Goal: Task Accomplishment & Management: Use online tool/utility

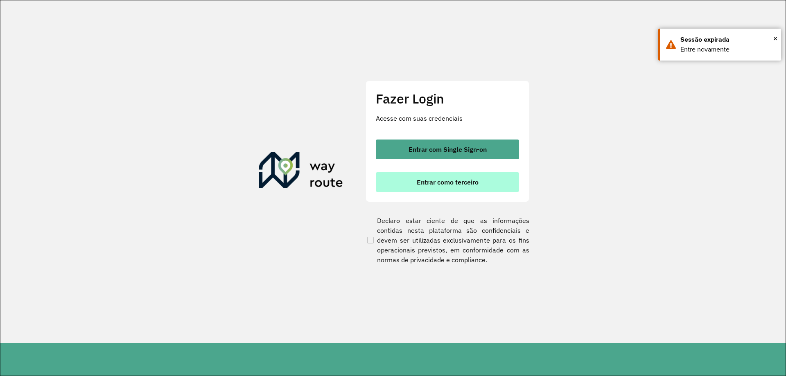
click at [439, 179] on span "Entrar como terceiro" at bounding box center [448, 182] width 62 height 7
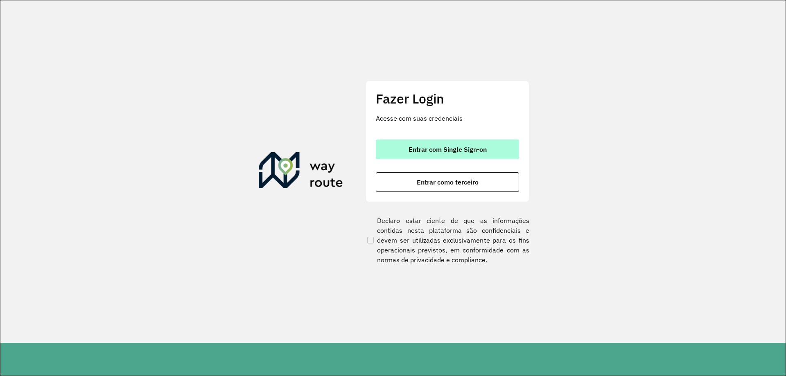
click at [427, 149] on span "Entrar com Single Sign-on" at bounding box center [448, 149] width 78 height 7
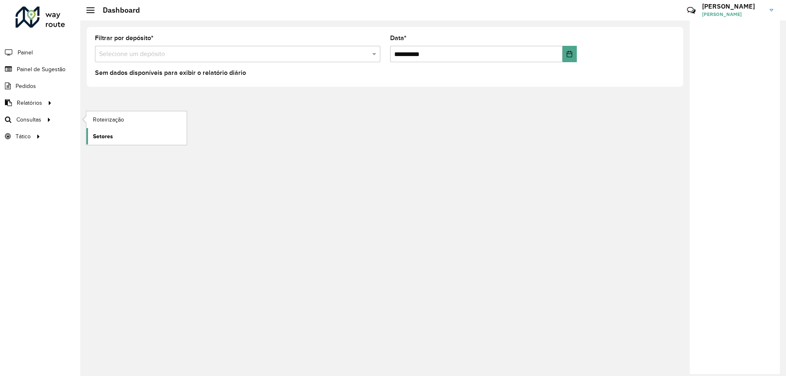
click at [114, 132] on link "Setores" at bounding box center [136, 136] width 100 height 16
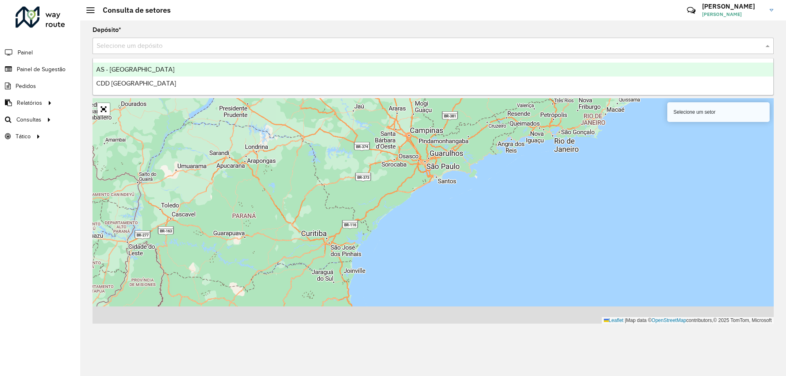
click at [538, 44] on input "text" at bounding box center [425, 46] width 657 height 10
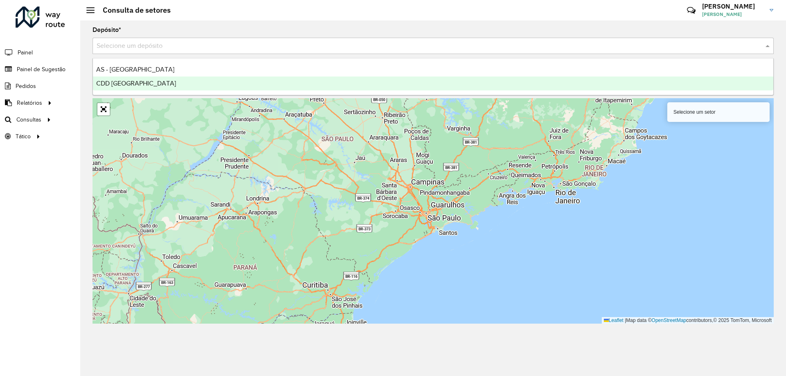
click at [124, 79] on div "CDD [GEOGRAPHIC_DATA]" at bounding box center [433, 84] width 680 height 14
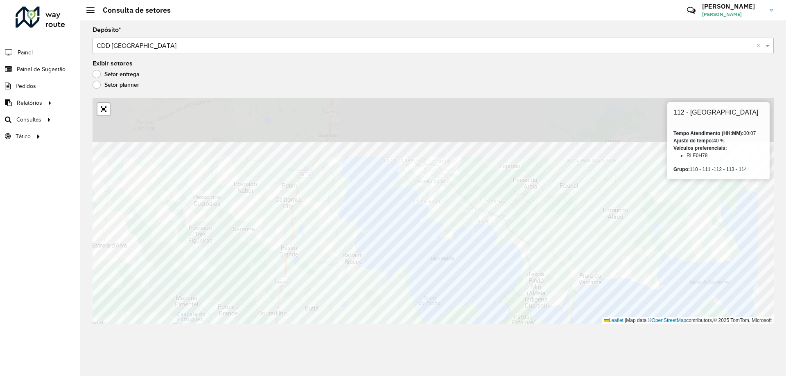
click at [484, 337] on div "Depósito * Selecione um depósito × CDD Porto Alegre × Exibir setores Setor entr…" at bounding box center [433, 198] width 706 height 356
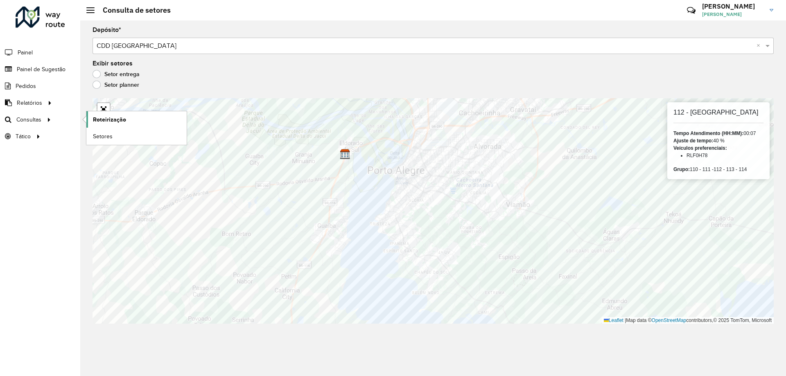
click at [106, 121] on span "Roteirização" at bounding box center [109, 119] width 33 height 9
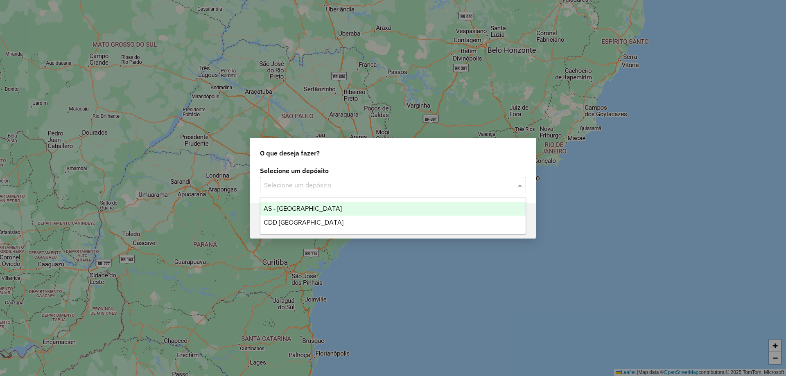
click at [431, 182] on input "text" at bounding box center [385, 186] width 242 height 10
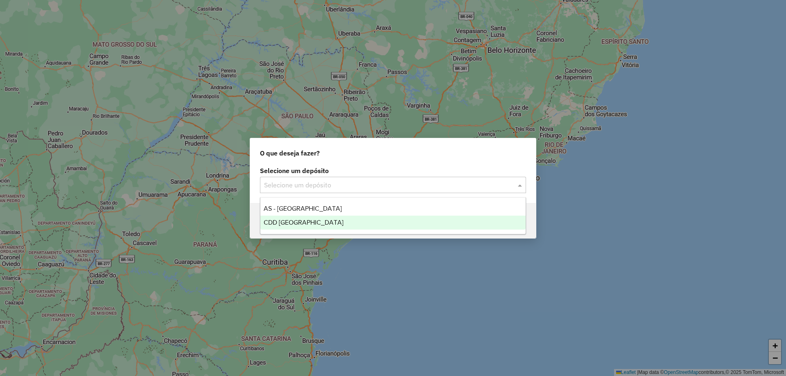
click at [321, 224] on div "CDD [GEOGRAPHIC_DATA]" at bounding box center [392, 223] width 265 height 14
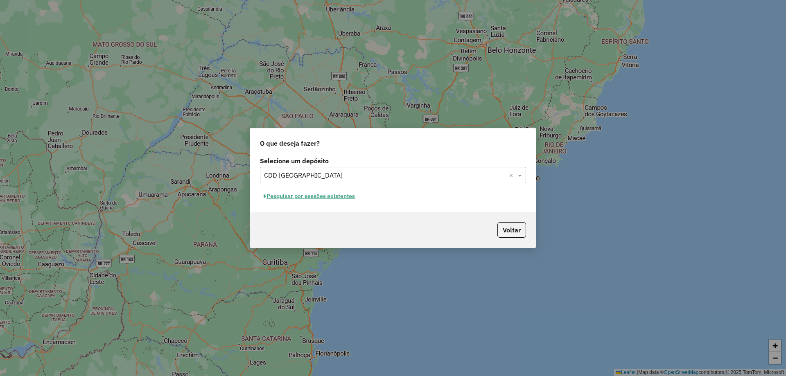
click at [331, 197] on button "Pesquisar por sessões existentes" at bounding box center [309, 196] width 99 height 13
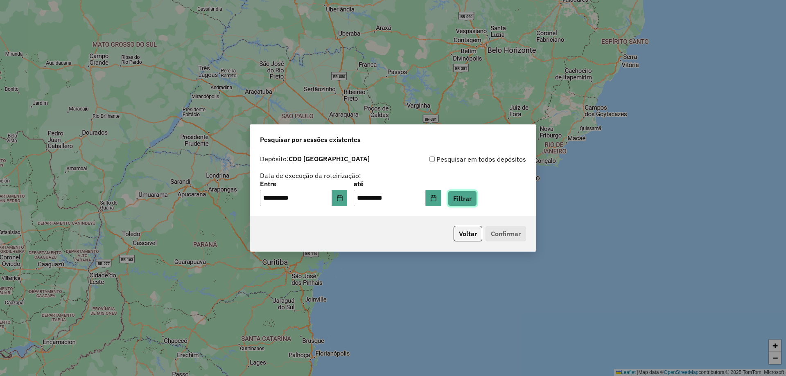
click at [477, 203] on button "Filtrar" at bounding box center [462, 199] width 29 height 16
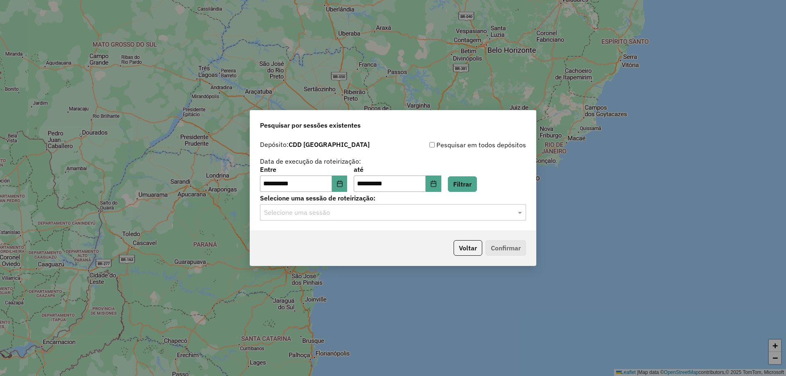
click at [385, 227] on div "**********" at bounding box center [393, 184] width 286 height 94
click at [384, 209] on input "text" at bounding box center [385, 213] width 242 height 10
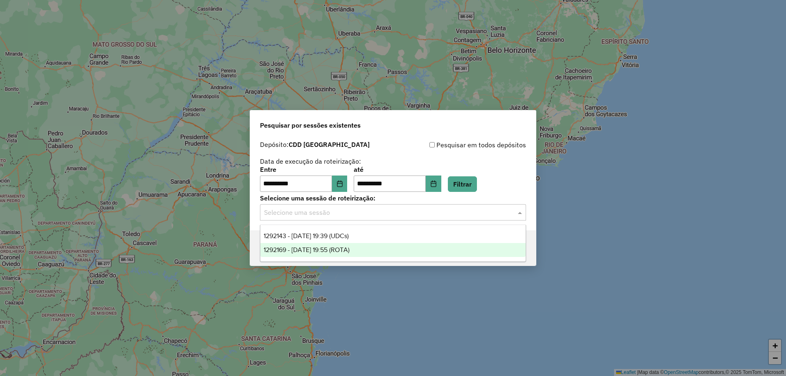
click at [283, 251] on span "1292169 - 10/10/2025 19:55 (ROTA)" at bounding box center [307, 249] width 86 height 7
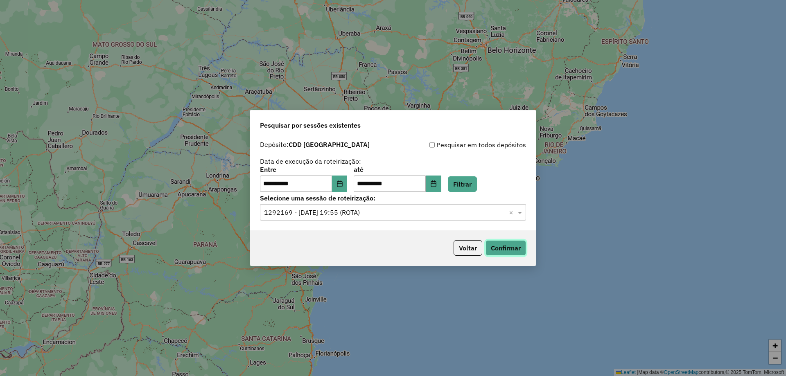
click at [507, 252] on button "Confirmar" at bounding box center [505, 248] width 41 height 16
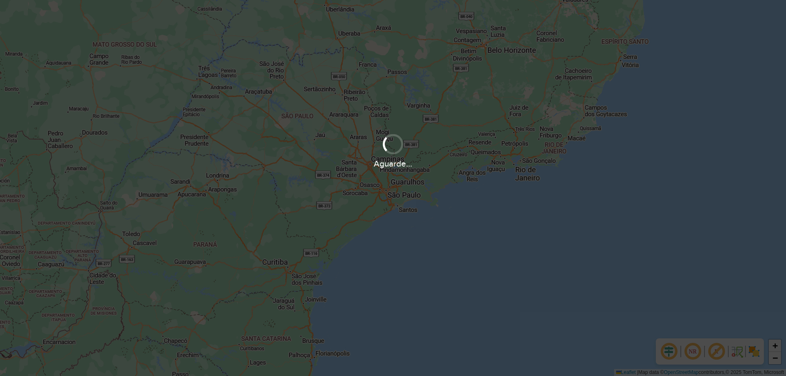
drag, startPoint x: 477, startPoint y: 102, endPoint x: 432, endPoint y: 90, distance: 46.8
click at [429, 151] on div "Aguarde..." at bounding box center [393, 188] width 786 height 376
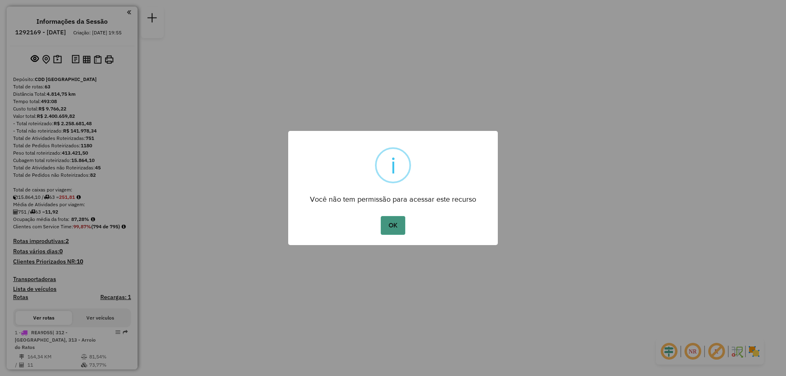
click at [391, 229] on button "OK" at bounding box center [393, 225] width 24 height 19
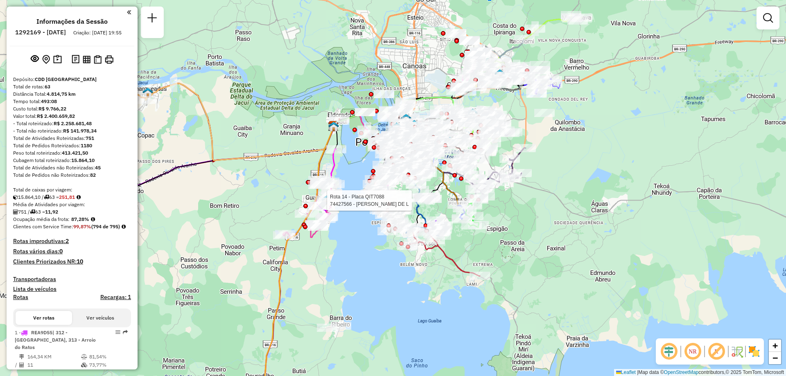
select select "**********"
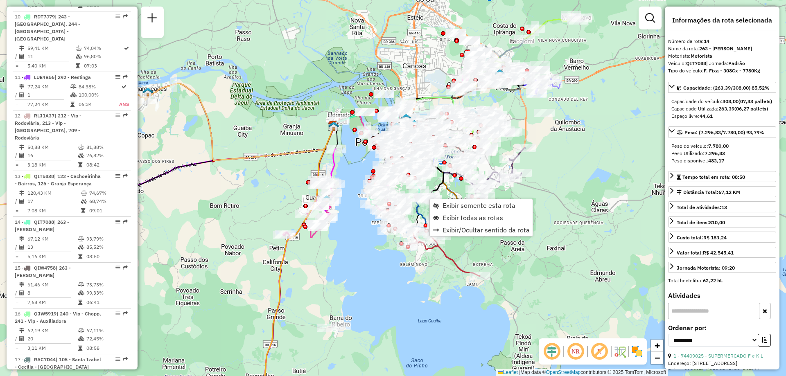
scroll to position [976, 0]
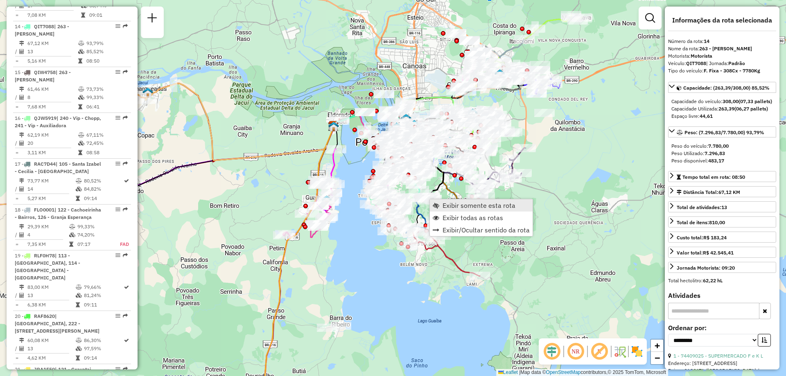
click at [465, 205] on span "Exibir somente esta rota" at bounding box center [479, 205] width 73 height 7
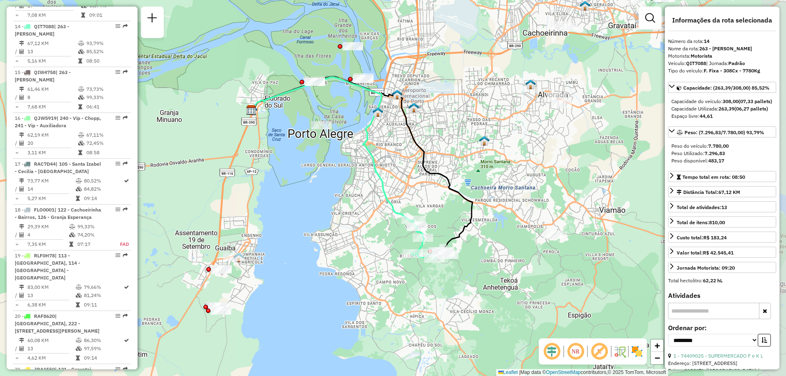
drag, startPoint x: 505, startPoint y: 318, endPoint x: 415, endPoint y: 278, distance: 98.2
click at [415, 278] on div "Janela de atendimento Grade de atendimento Capacidade Transportadoras Veículos …" at bounding box center [393, 188] width 786 height 376
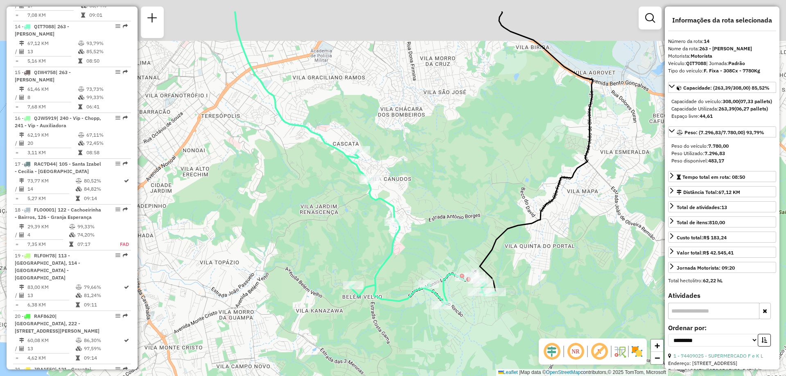
drag, startPoint x: 453, startPoint y: 71, endPoint x: 438, endPoint y: 115, distance: 46.6
click at [438, 121] on div "Janela de atendimento Grade de atendimento Capacidade Transportadoras Veículos …" at bounding box center [393, 188] width 786 height 376
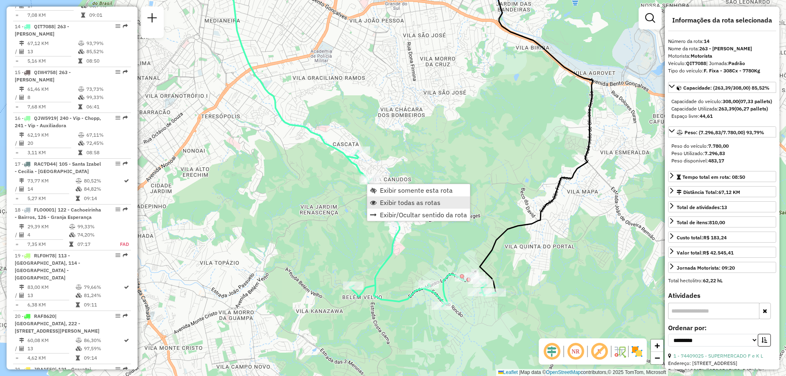
click at [409, 203] on span "Exibir todas as rotas" at bounding box center [410, 202] width 61 height 7
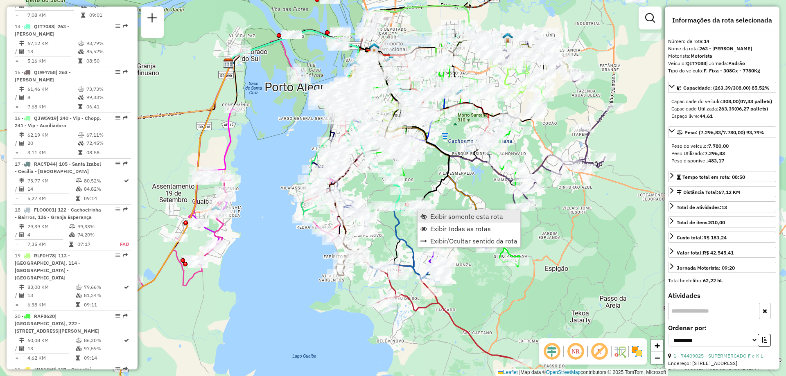
click at [435, 218] on span "Exibir somente esta rota" at bounding box center [466, 216] width 73 height 7
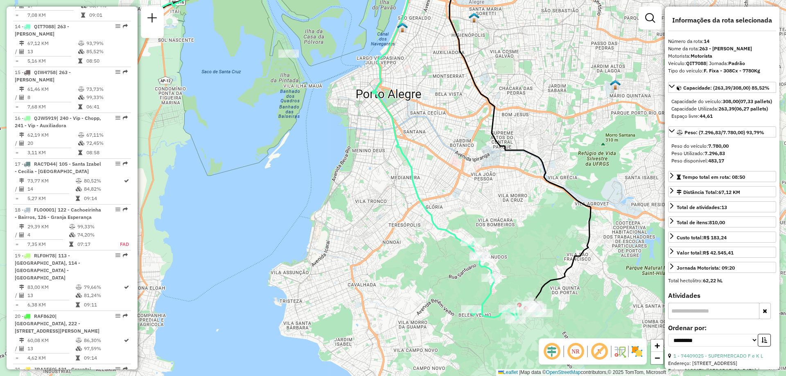
drag, startPoint x: 541, startPoint y: 282, endPoint x: 462, endPoint y: 148, distance: 155.8
click at [481, 177] on div "Janela de atendimento Grade de atendimento Capacidade Transportadoras Veículos …" at bounding box center [393, 188] width 786 height 376
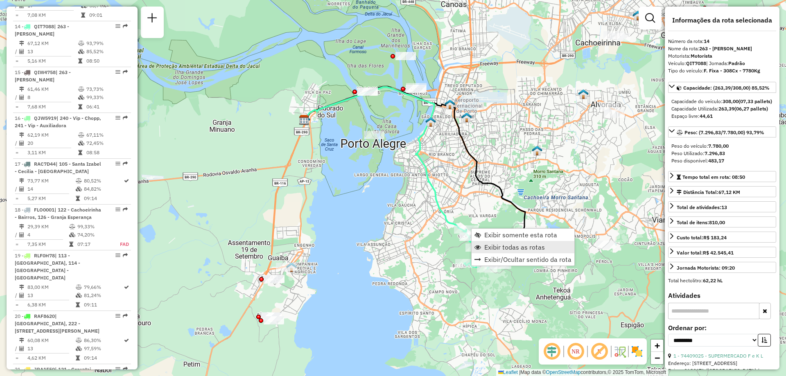
click at [497, 244] on span "Exibir todas as rotas" at bounding box center [514, 247] width 61 height 7
